Goal: Find specific fact: Find specific fact

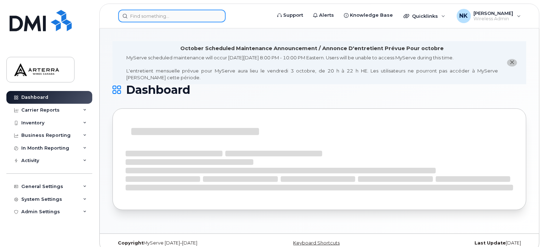
click at [183, 18] on input at bounding box center [172, 16] width 108 height 13
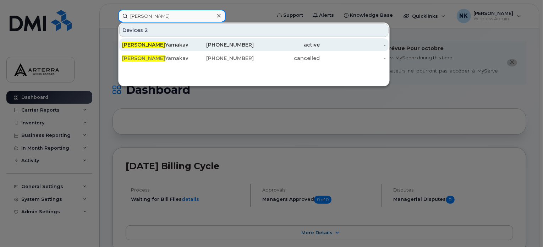
type input "[PERSON_NAME]"
click at [160, 46] on div "[PERSON_NAME]" at bounding box center [155, 44] width 66 height 7
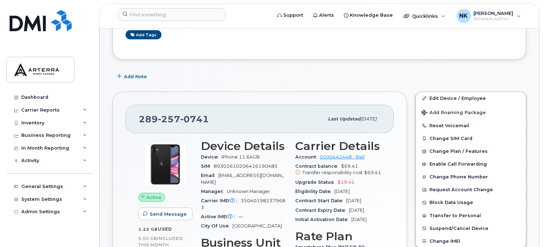
scroll to position [180, 0]
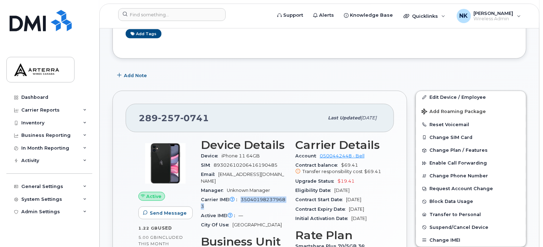
drag, startPoint x: 203, startPoint y: 194, endPoint x: 241, endPoint y: 186, distance: 38.5
click at [241, 197] on span "350401982379683" at bounding box center [243, 203] width 84 height 12
copy span "350401982379683"
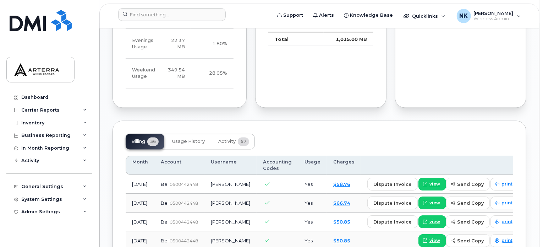
scroll to position [575, 0]
